Goal: Task Accomplishment & Management: Manage account settings

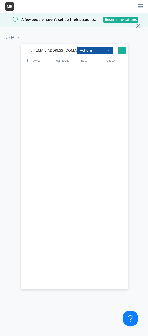
click at [141, 6] on img at bounding box center [141, 6] width 5 height 5
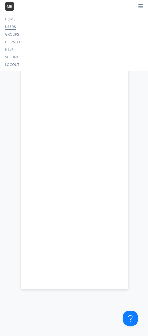
click at [16, 64] on li "Logout" at bounding box center [74, 65] width 138 height 8
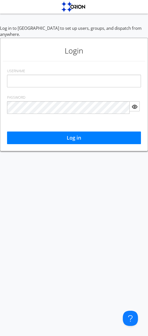
click at [59, 82] on input "text" at bounding box center [74, 81] width 134 height 13
type input "[EMAIL_ADDRESS][DOMAIN_NAME]"
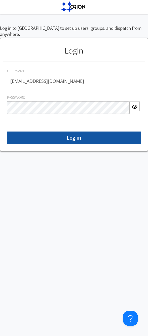
click at [87, 138] on button "Log in" at bounding box center [74, 138] width 134 height 13
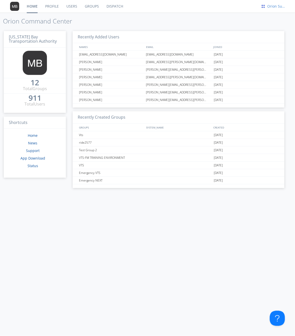
click at [278, 7] on div "Orion Support" at bounding box center [276, 6] width 19 height 5
click at [282, 26] on div "Log Out" at bounding box center [279, 26] width 26 height 9
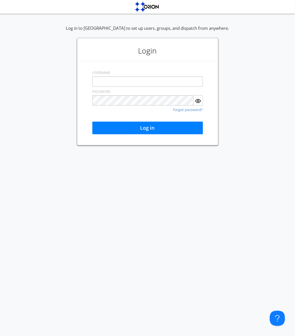
click at [63, 105] on div "Log in to [GEOGRAPHIC_DATA] to set up users, groups, and dispatch from anywhere…" at bounding box center [147, 85] width 295 height 120
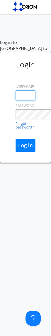
click at [32, 90] on input "text" at bounding box center [25, 95] width 20 height 10
type input "[EMAIL_ADDRESS][DOMAIN_NAME]"
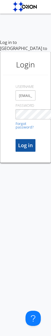
click at [29, 139] on button "Log in" at bounding box center [25, 145] width 20 height 13
